Goal: Go to known website: Access a specific website the user already knows

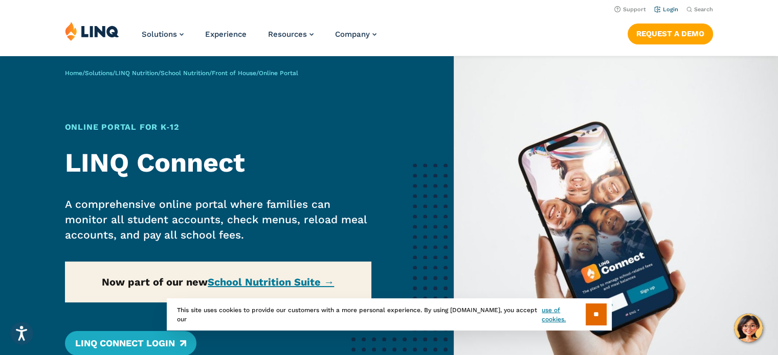
click at [665, 8] on link "Login" at bounding box center [666, 9] width 24 height 7
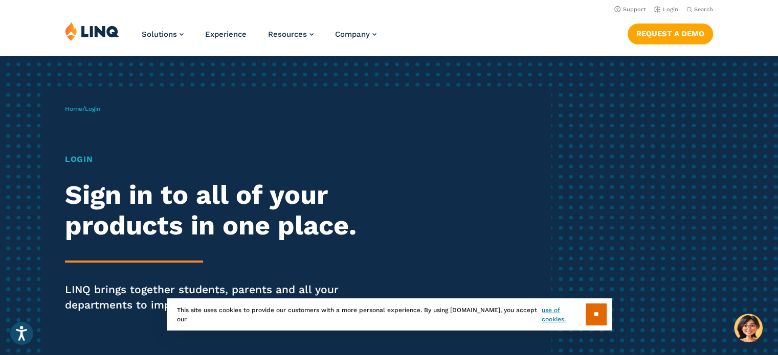
click at [322, 183] on h2 "Sign in to all of your products in one place." at bounding box center [215, 210] width 300 height 61
click at [669, 9] on link "Login" at bounding box center [666, 9] width 24 height 7
click at [593, 315] on input "**" at bounding box center [595, 315] width 21 height 22
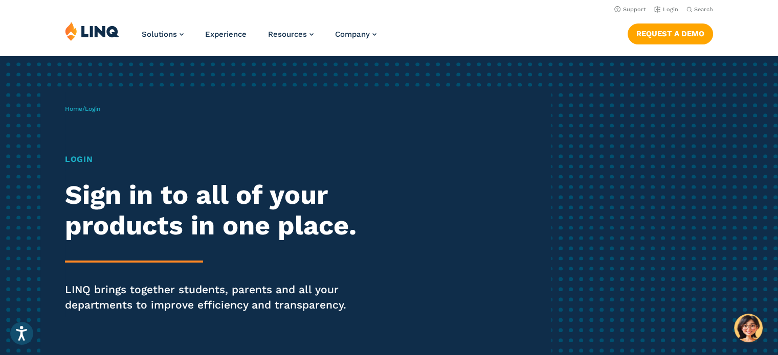
click at [441, 226] on div "Home / Login Login Sign in to all of your products in one place. LINQ brings to…" at bounding box center [308, 223] width 486 height 262
click at [364, 262] on div "Home / Login Login Sign in to all of your products in one place. LINQ brings to…" at bounding box center [308, 223] width 486 height 262
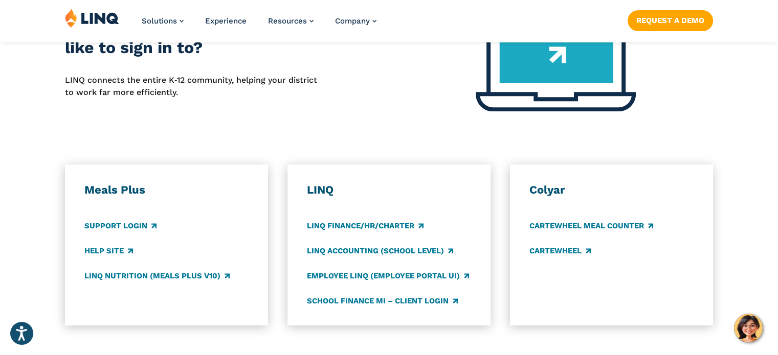
scroll to position [491, 0]
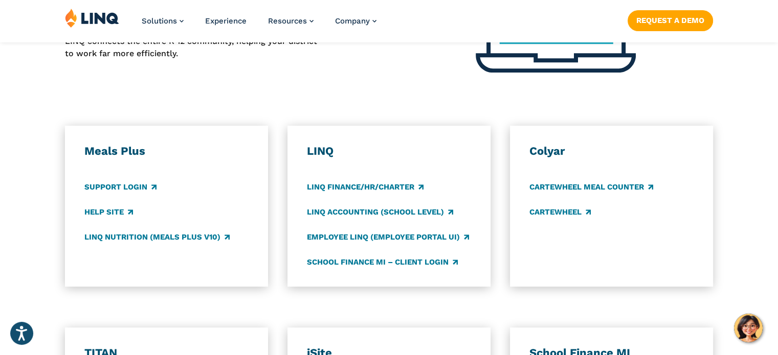
click at [56, 269] on div "Meals Plus Support Login Help Site LINQ Nutrition (Meals Plus v10) [GEOGRAPHIC_…" at bounding box center [389, 206] width 778 height 161
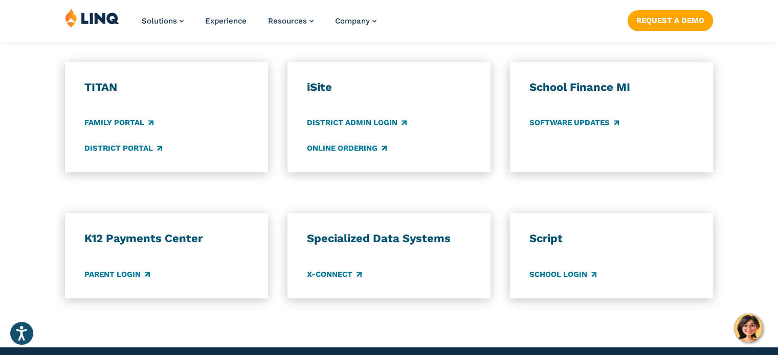
scroll to position [777, 0]
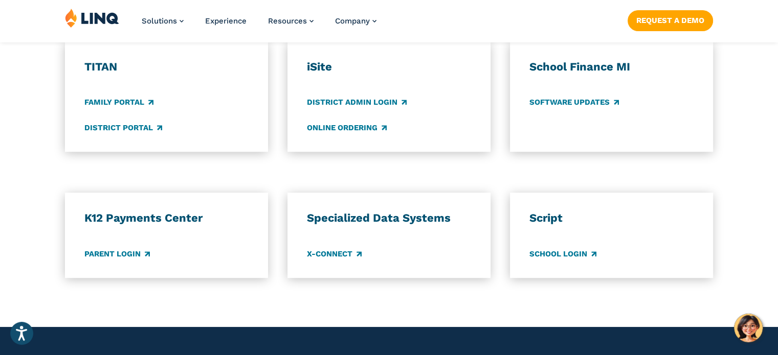
click at [34, 252] on div "K12 Payments Center Parent Login Specialized Data Systems X-Connect Script Scho…" at bounding box center [389, 235] width 778 height 85
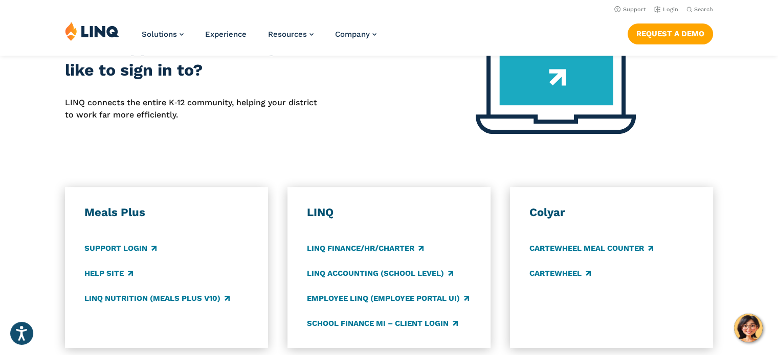
scroll to position [429, 0]
click at [35, 255] on div "Meals Plus Support Login Help Site LINQ Nutrition (Meals Plus v10) [GEOGRAPHIC_…" at bounding box center [389, 267] width 778 height 161
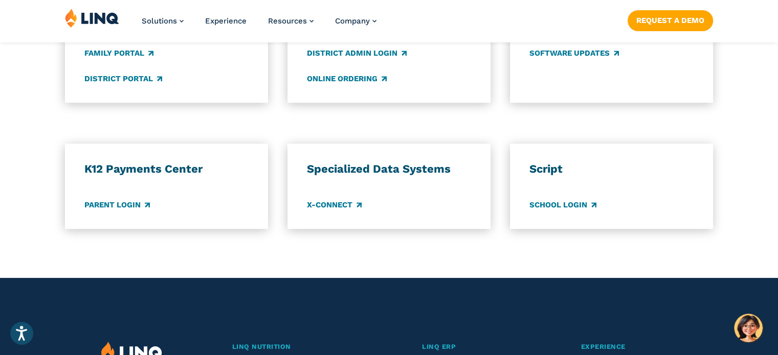
scroll to position [838, 0]
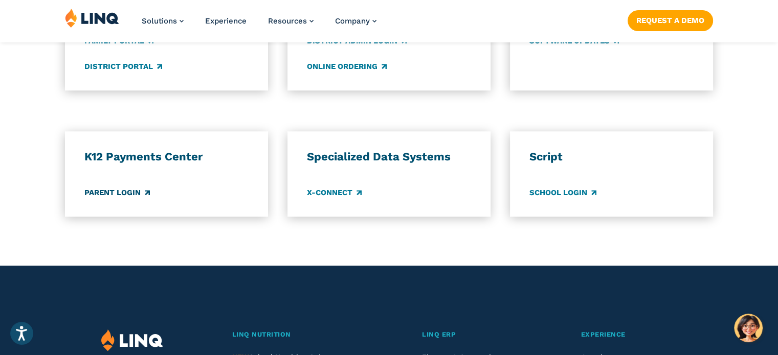
click at [108, 194] on link "Parent Login" at bounding box center [116, 192] width 65 height 11
click at [31, 86] on div "TITAN Family Portal District Portal iSite District Admin Login Online Ordering …" at bounding box center [389, 35] width 778 height 111
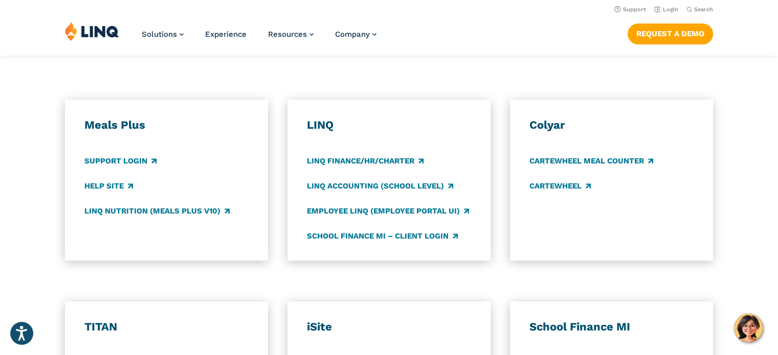
scroll to position [511, 0]
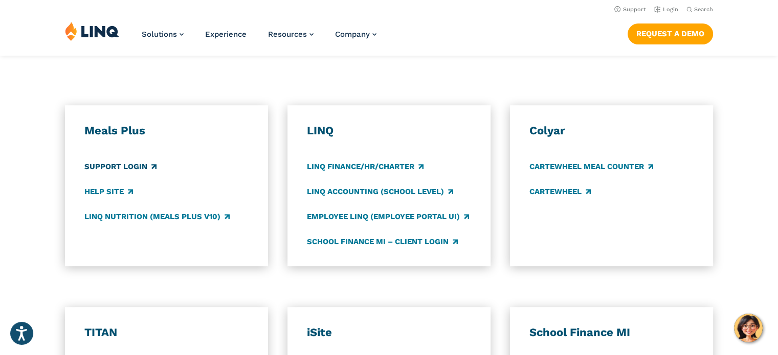
click at [123, 165] on link "Support Login" at bounding box center [120, 166] width 72 height 11
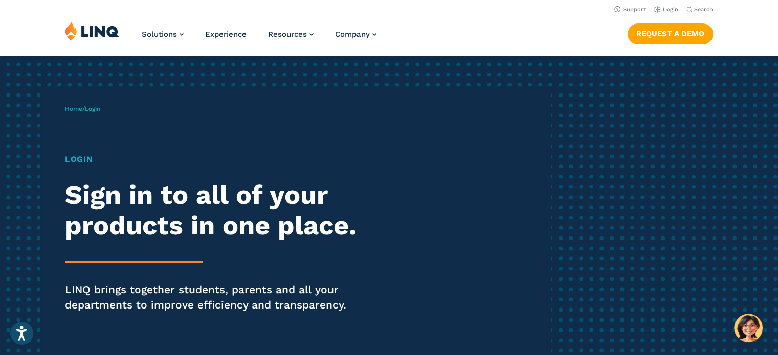
scroll to position [433, 0]
